Goal: Entertainment & Leisure: Consume media (video, audio)

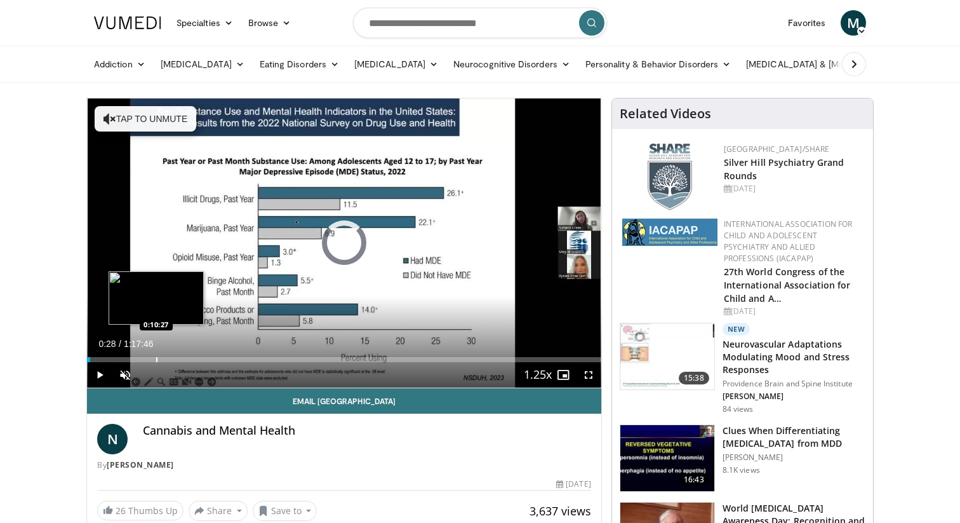
drag, startPoint x: 90, startPoint y: 361, endPoint x: 156, endPoint y: 357, distance: 65.5
click at [156, 357] on div "Progress Bar" at bounding box center [156, 359] width 1 height 5
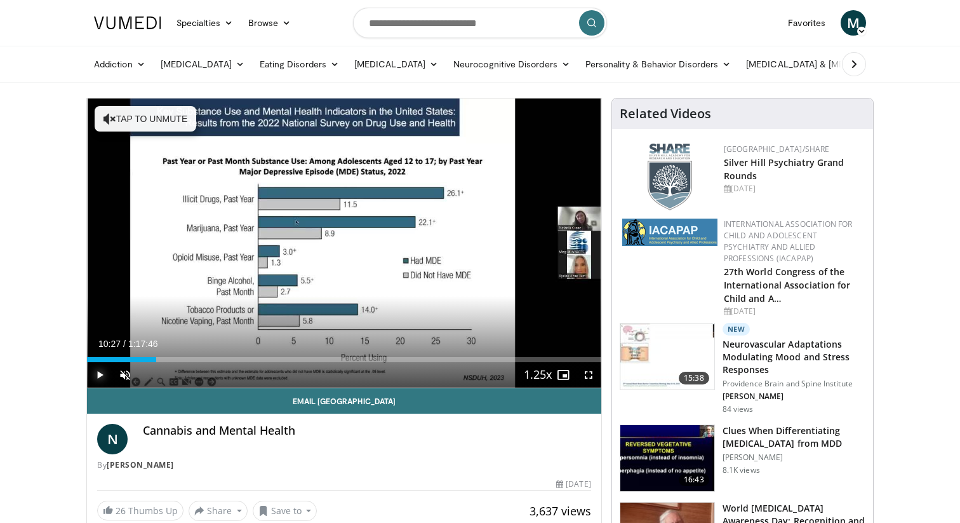
click at [102, 376] on span "Video Player" at bounding box center [99, 374] width 25 height 25
click at [122, 376] on span "Video Player" at bounding box center [124, 374] width 25 height 25
click at [590, 372] on span "Video Player" at bounding box center [588, 374] width 25 height 25
